Goal: Task Accomplishment & Management: Use online tool/utility

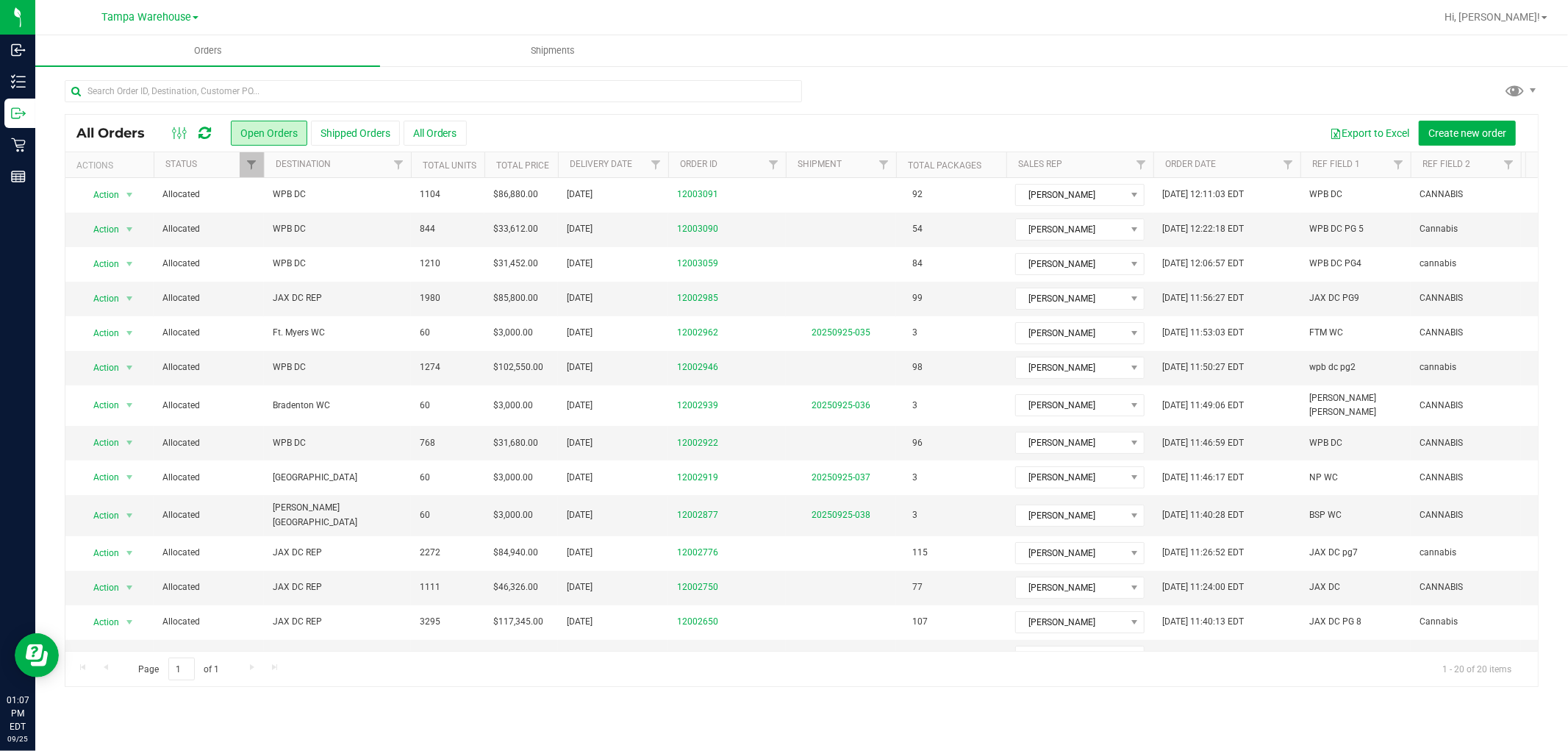
click at [204, 135] on icon at bounding box center [204, 132] width 13 height 15
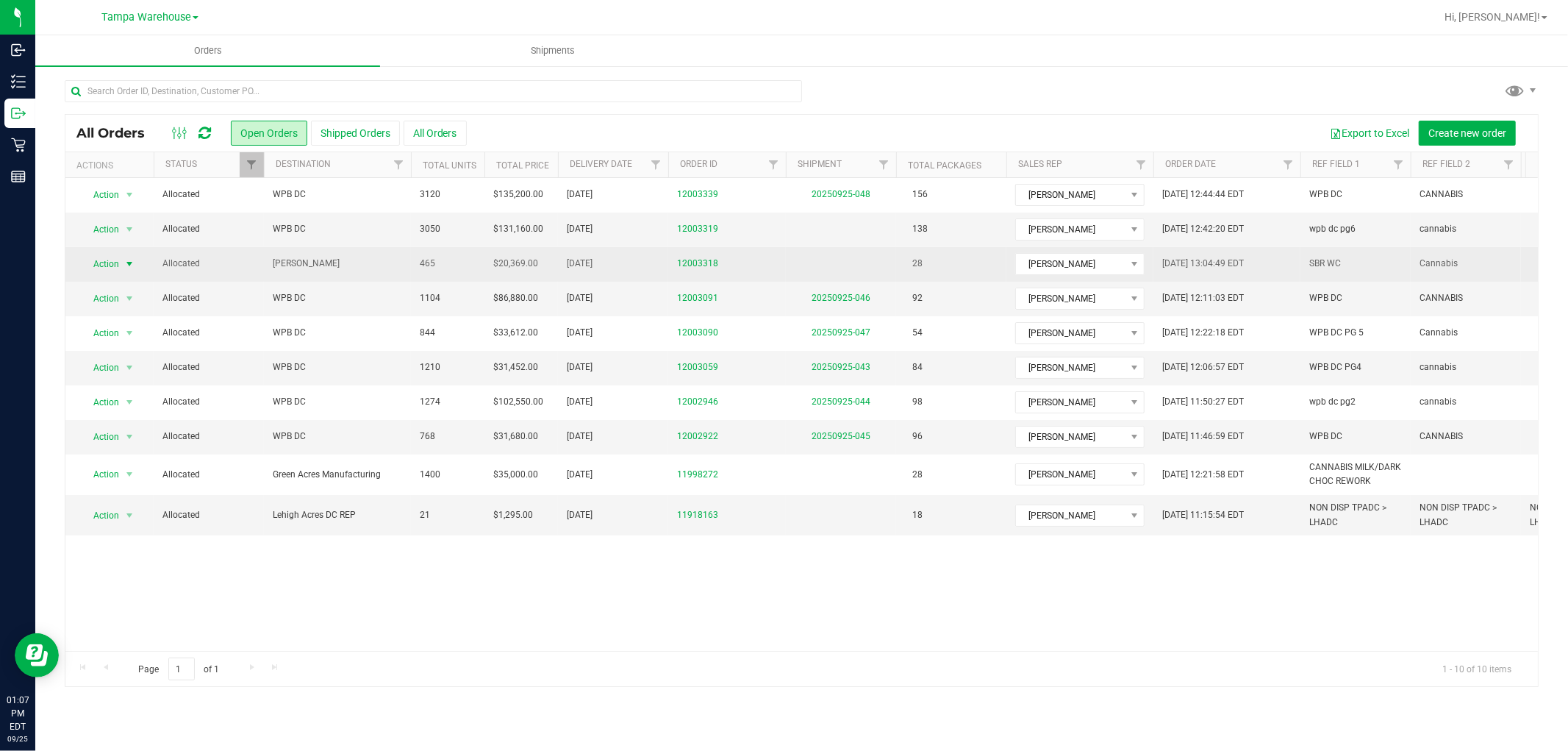
click at [103, 262] on span "Action" at bounding box center [100, 264] width 40 height 21
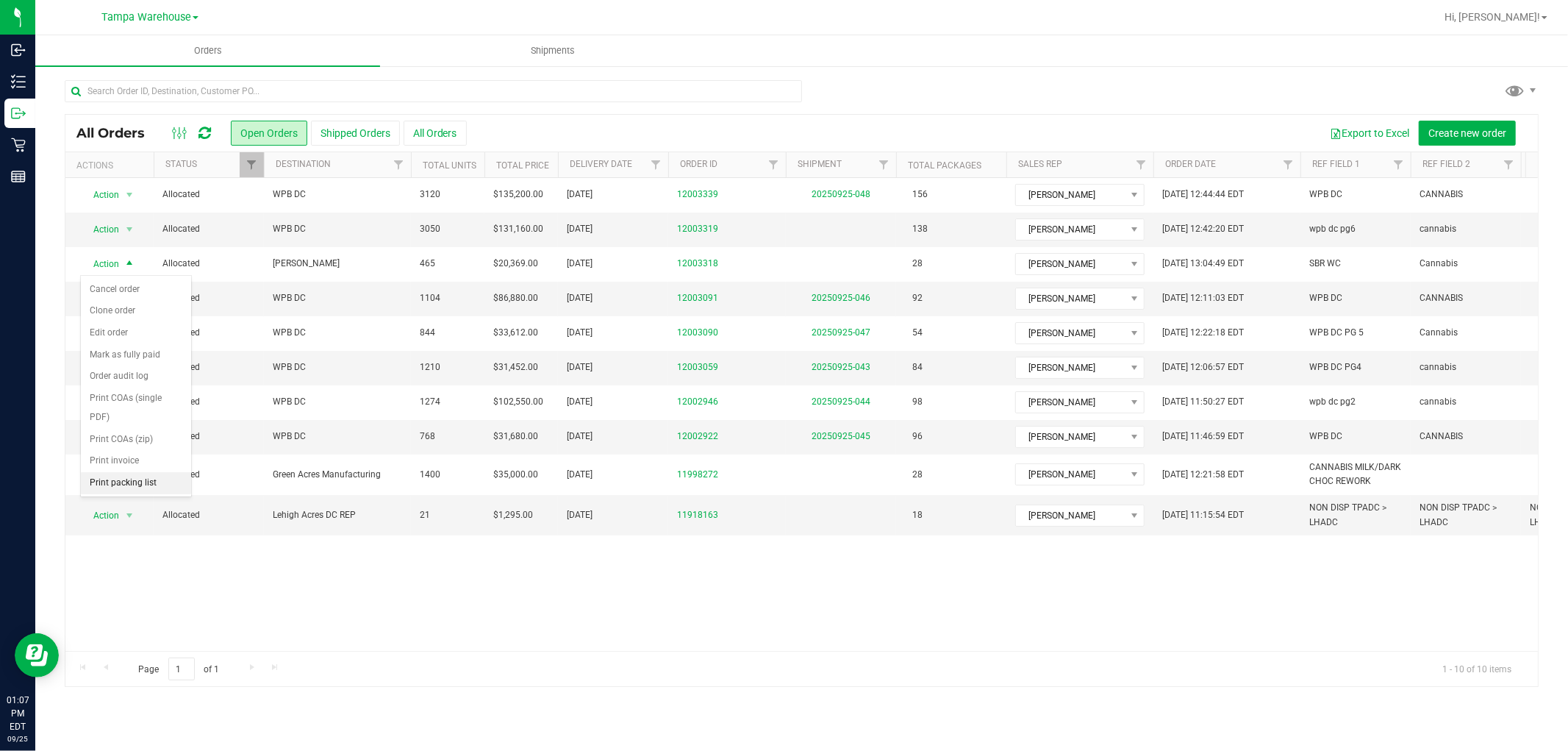
click at [114, 486] on li "Print packing list" at bounding box center [136, 483] width 110 height 22
click at [206, 131] on icon at bounding box center [204, 132] width 13 height 15
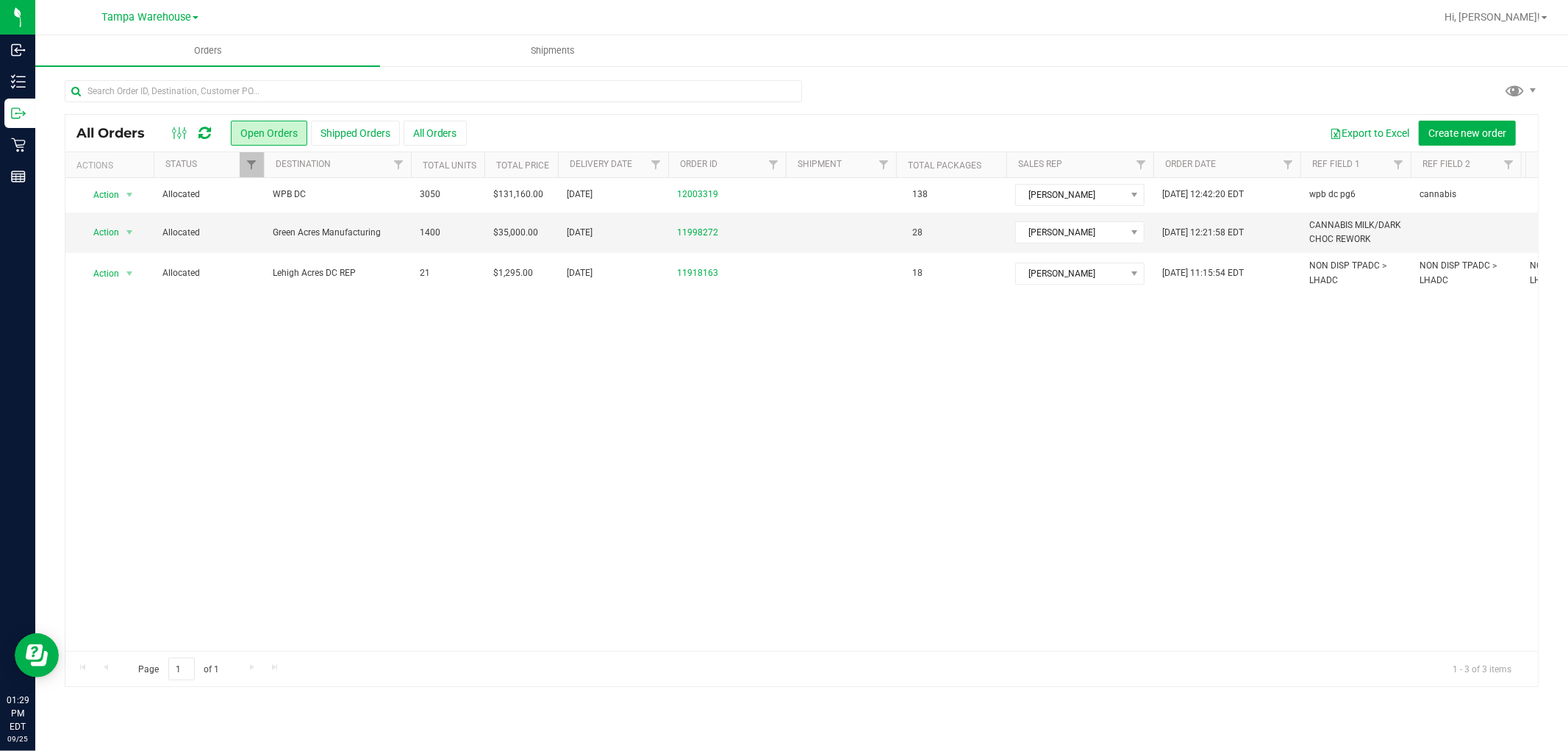
click at [1190, 82] on div at bounding box center [802, 96] width 1474 height 34
click at [1096, 76] on div "All Orders Open Orders Shipped Orders All Orders Export to Excel Create new ord…" at bounding box center [802, 382] width 1533 height 637
click at [1501, 15] on span "Hi, [PERSON_NAME]!" at bounding box center [1492, 17] width 95 height 12
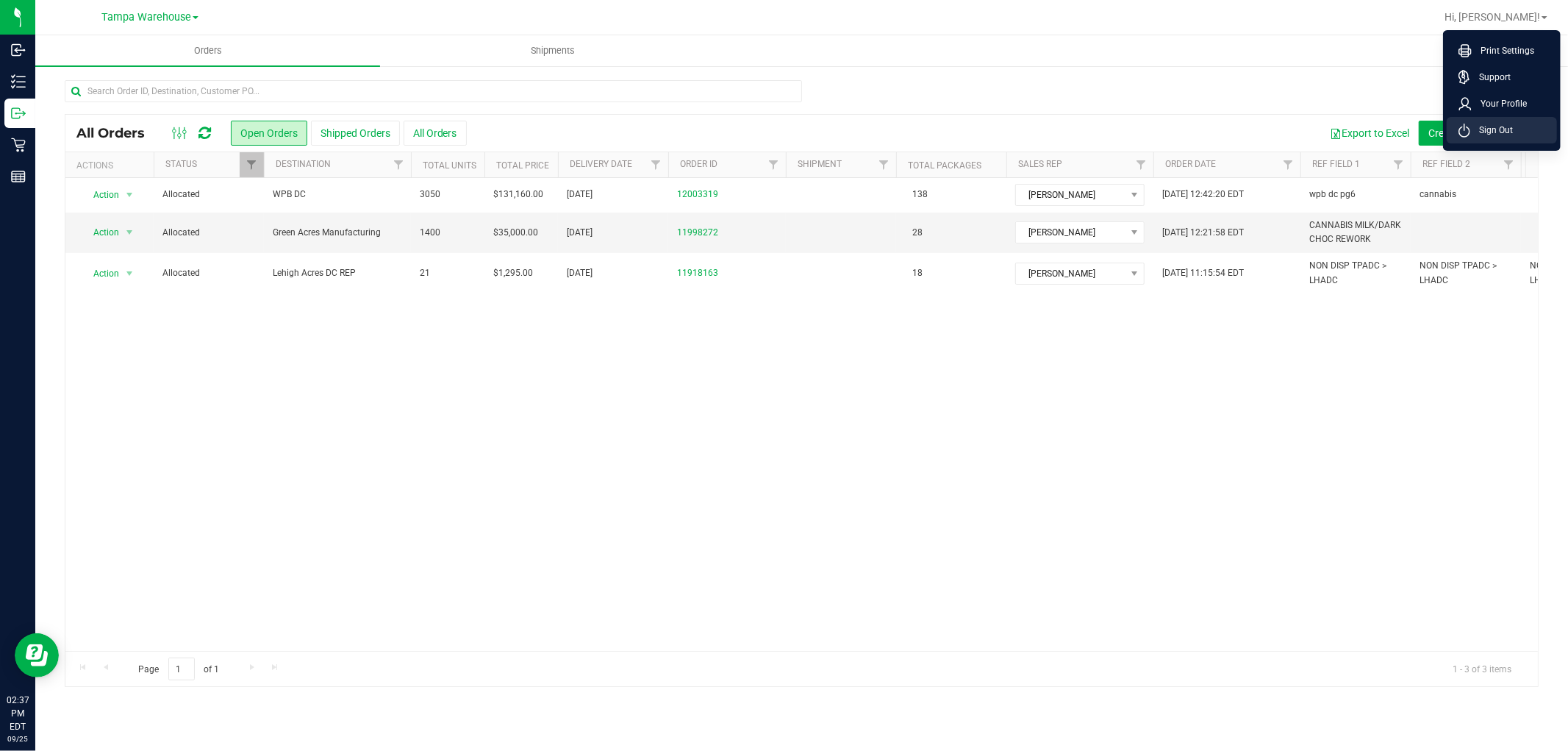
click at [1488, 131] on span "Sign Out" at bounding box center [1492, 130] width 43 height 15
